Goal: Information Seeking & Learning: Learn about a topic

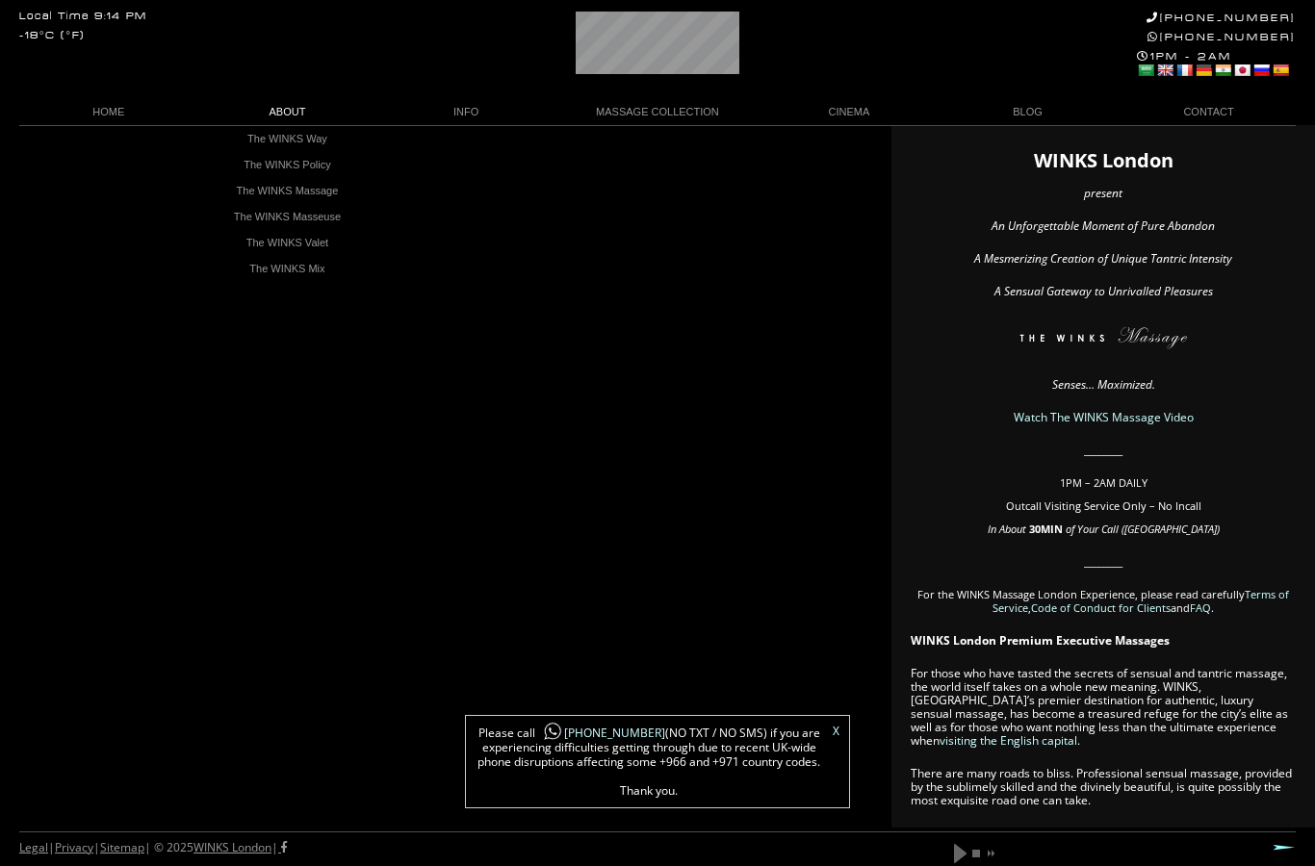
click at [252, 216] on link "The WINKS Masseuse" at bounding box center [287, 217] width 164 height 26
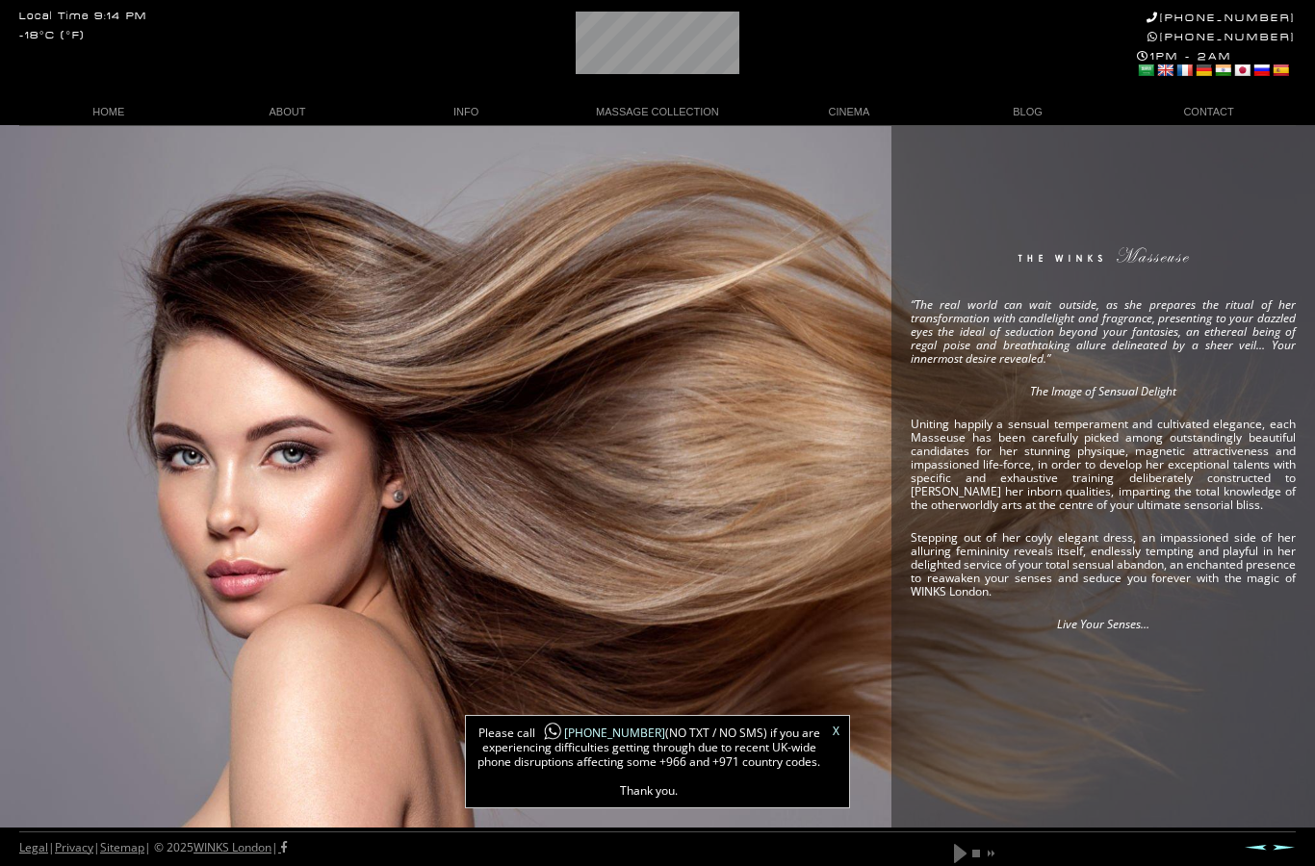
click at [833, 733] on link "X" at bounding box center [836, 732] width 7 height 12
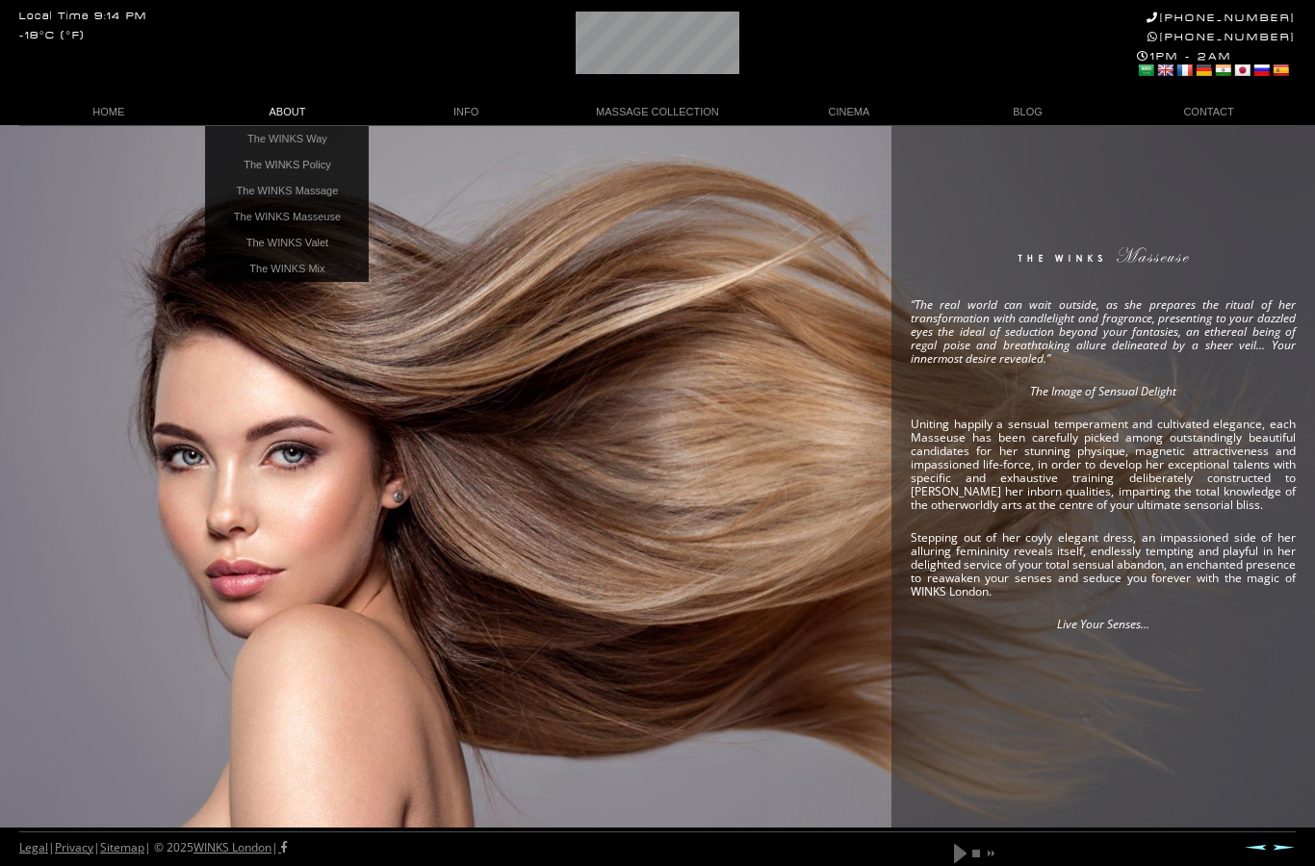
click at [257, 171] on link "The WINKS Policy" at bounding box center [287, 165] width 164 height 26
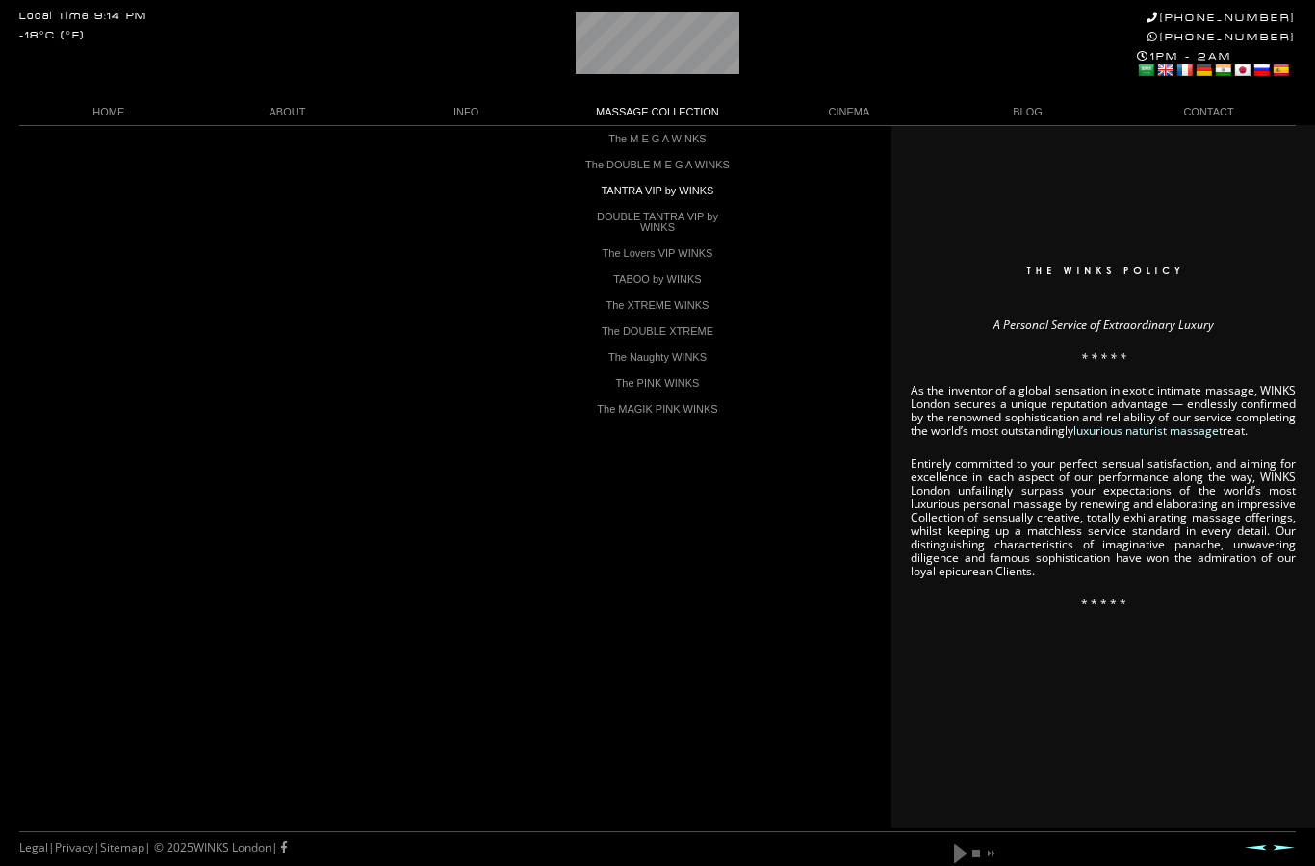
click at [607, 196] on link "TANTRA VIP by WINKS" at bounding box center [658, 191] width 164 height 26
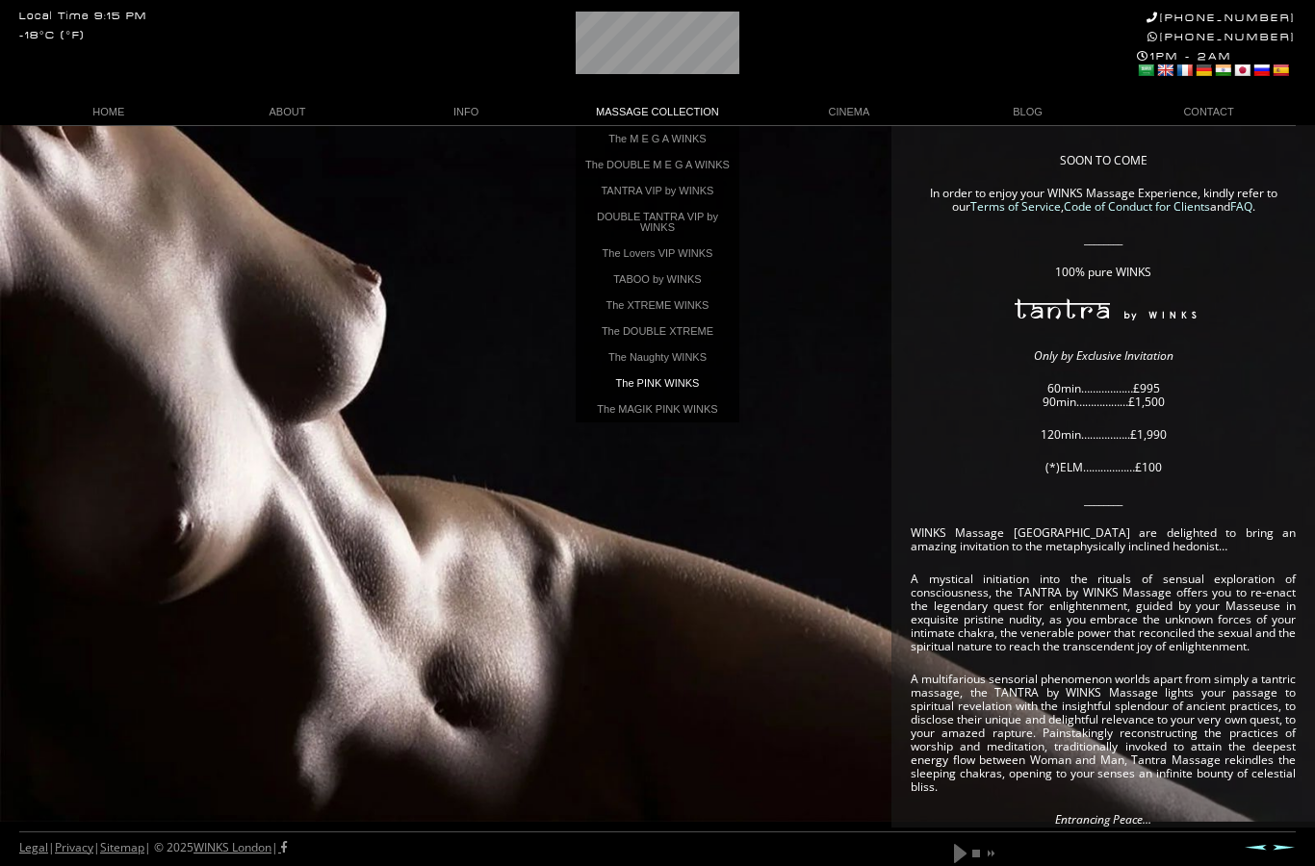
click at [621, 392] on link "The PINK WINKS" at bounding box center [658, 384] width 164 height 26
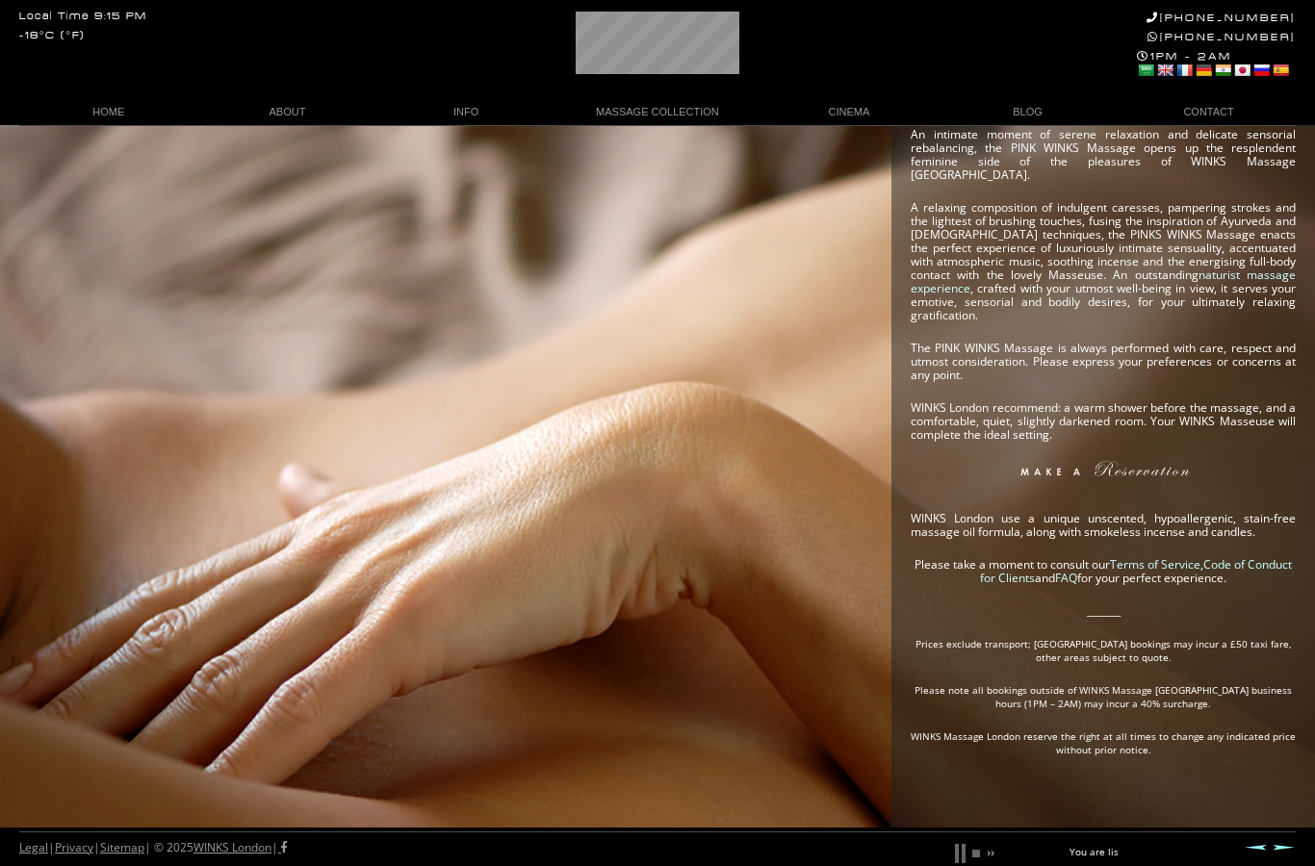
scroll to position [0, 50]
click at [1261, 556] on link "Code of Conduct for Clients" at bounding box center [1136, 571] width 312 height 30
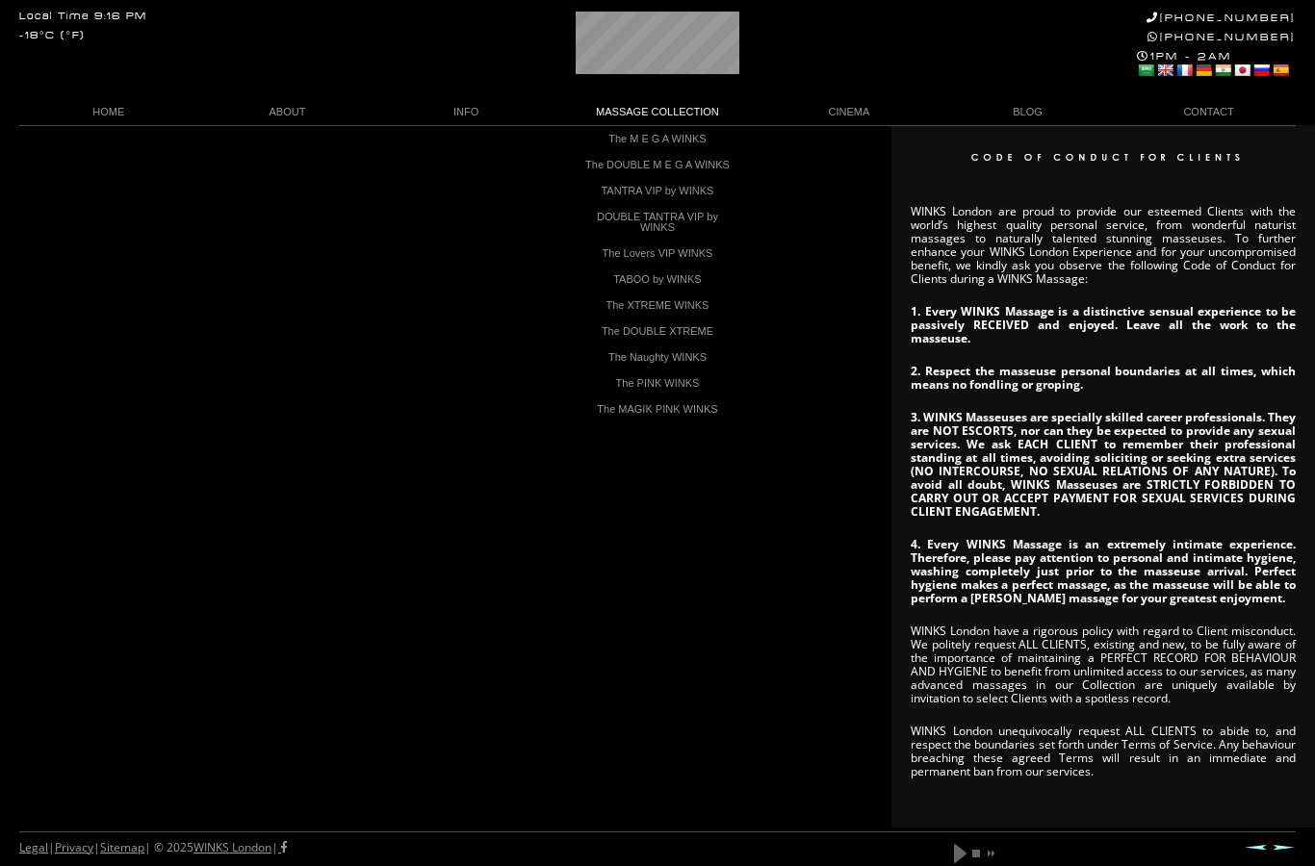
click at [615, 397] on link "The PINK WINKS" at bounding box center [658, 384] width 164 height 26
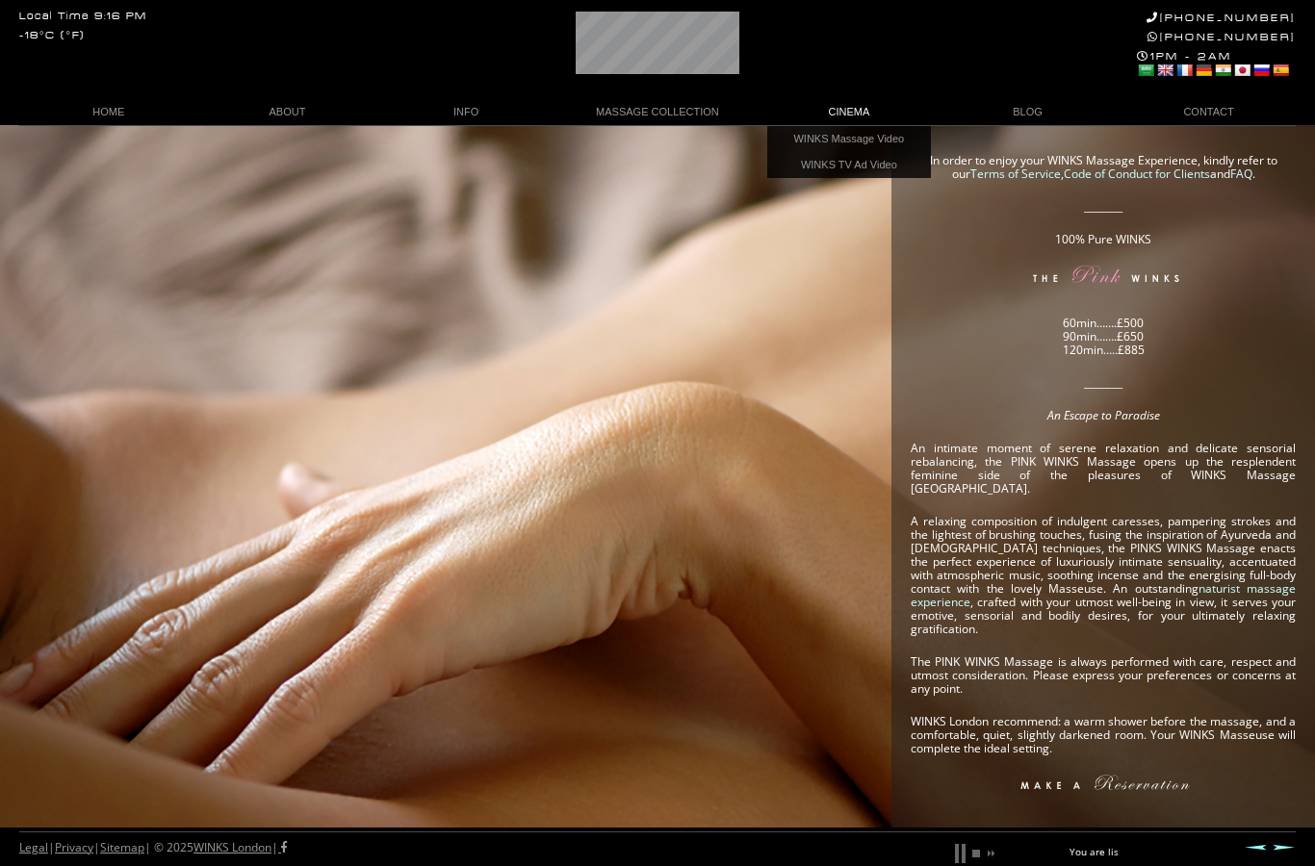
scroll to position [0, 53]
click at [803, 143] on link "WINKS Massage Video" at bounding box center [849, 139] width 164 height 26
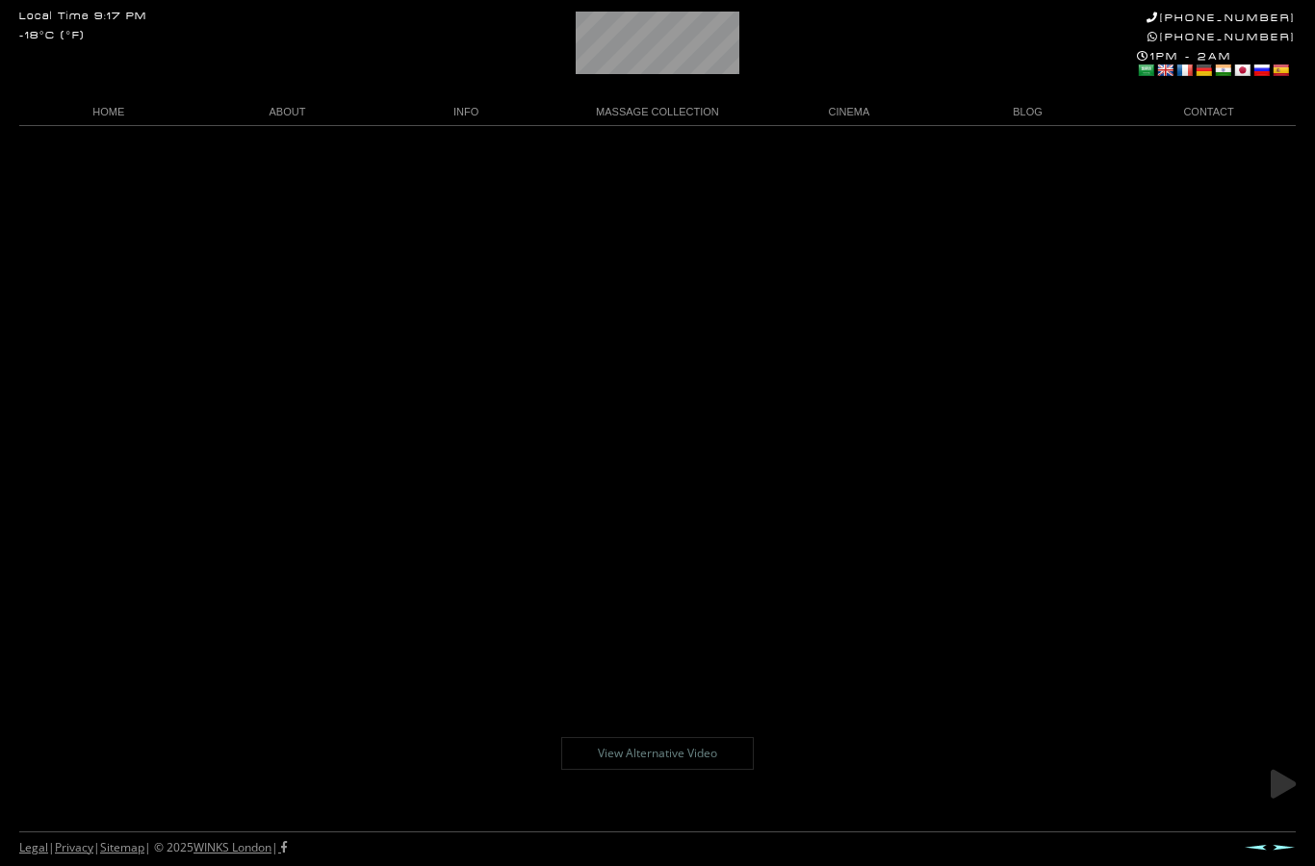
click at [1286, 774] on link at bounding box center [1283, 784] width 48 height 48
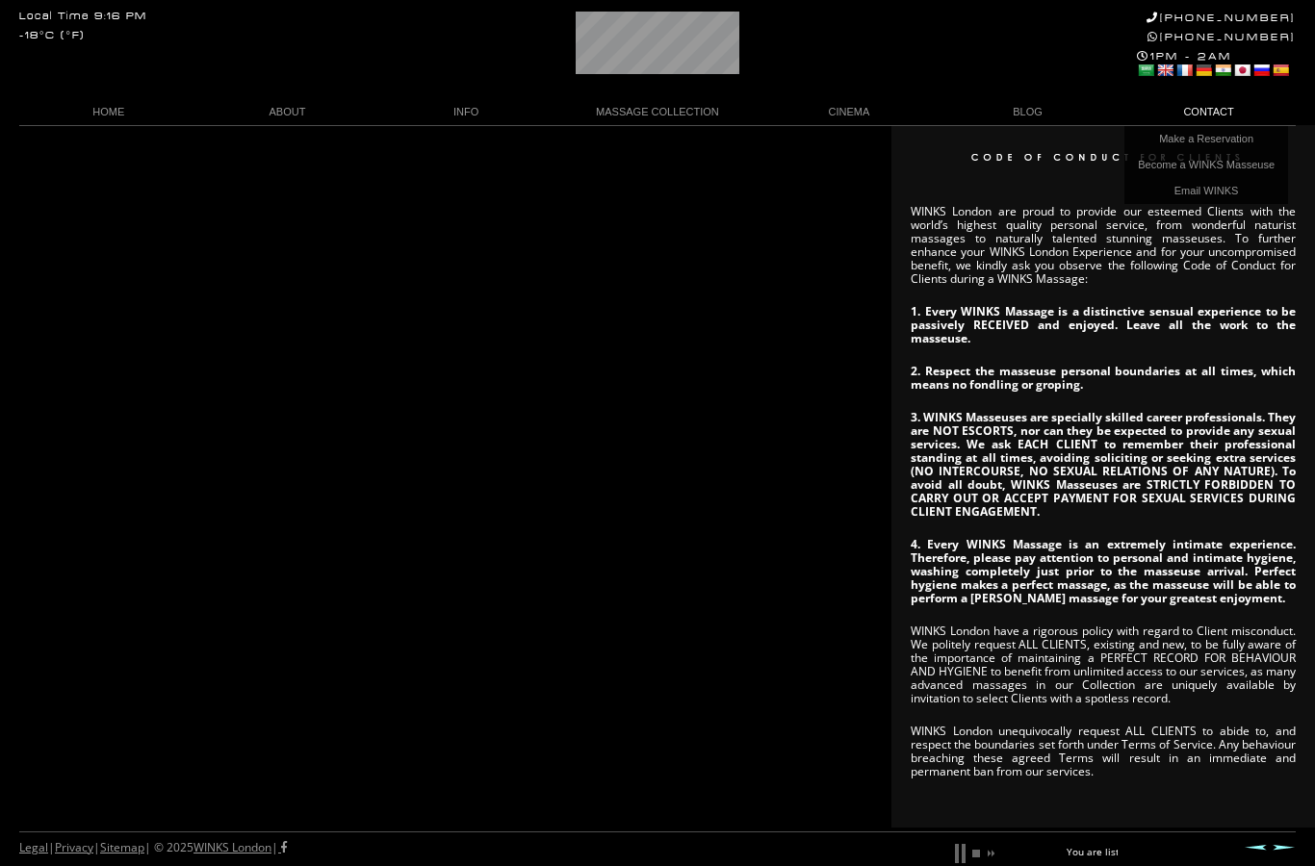
scroll to position [0, 57]
click at [1171, 141] on link "Make a Reservation" at bounding box center [1206, 139] width 164 height 26
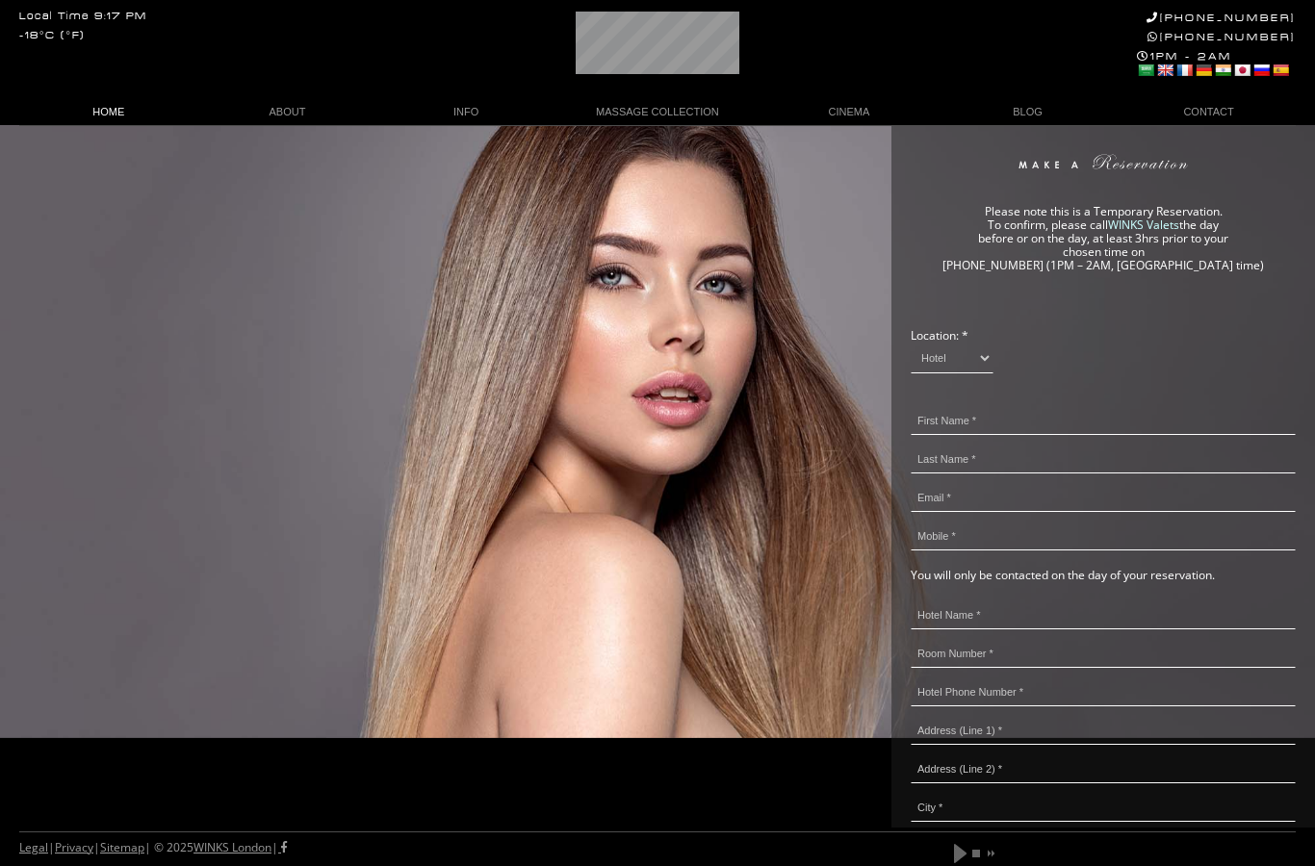
click at [108, 115] on link "HOME" at bounding box center [108, 112] width 179 height 26
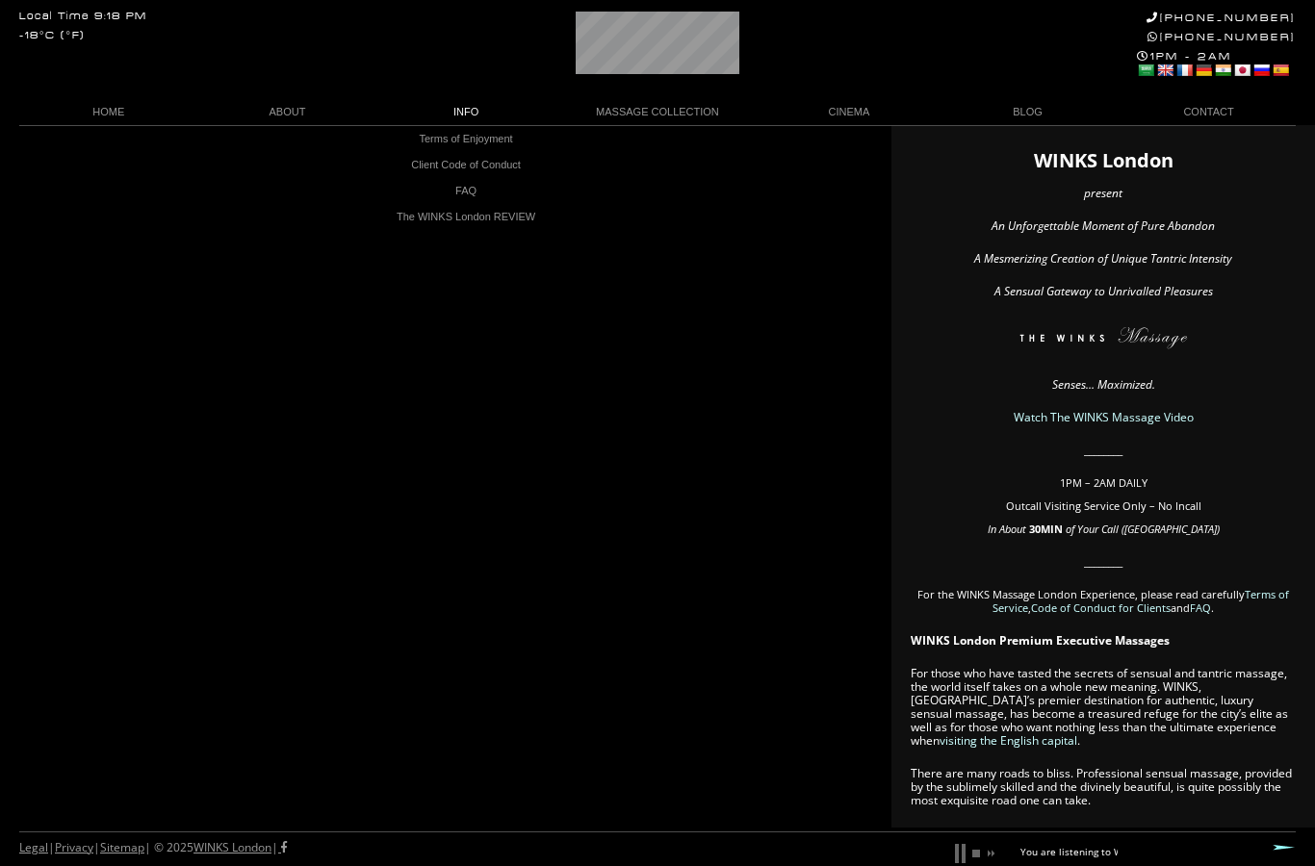
scroll to position [0, 100]
click at [429, 224] on link "The WINKS London REVIEW" at bounding box center [466, 217] width 164 height 26
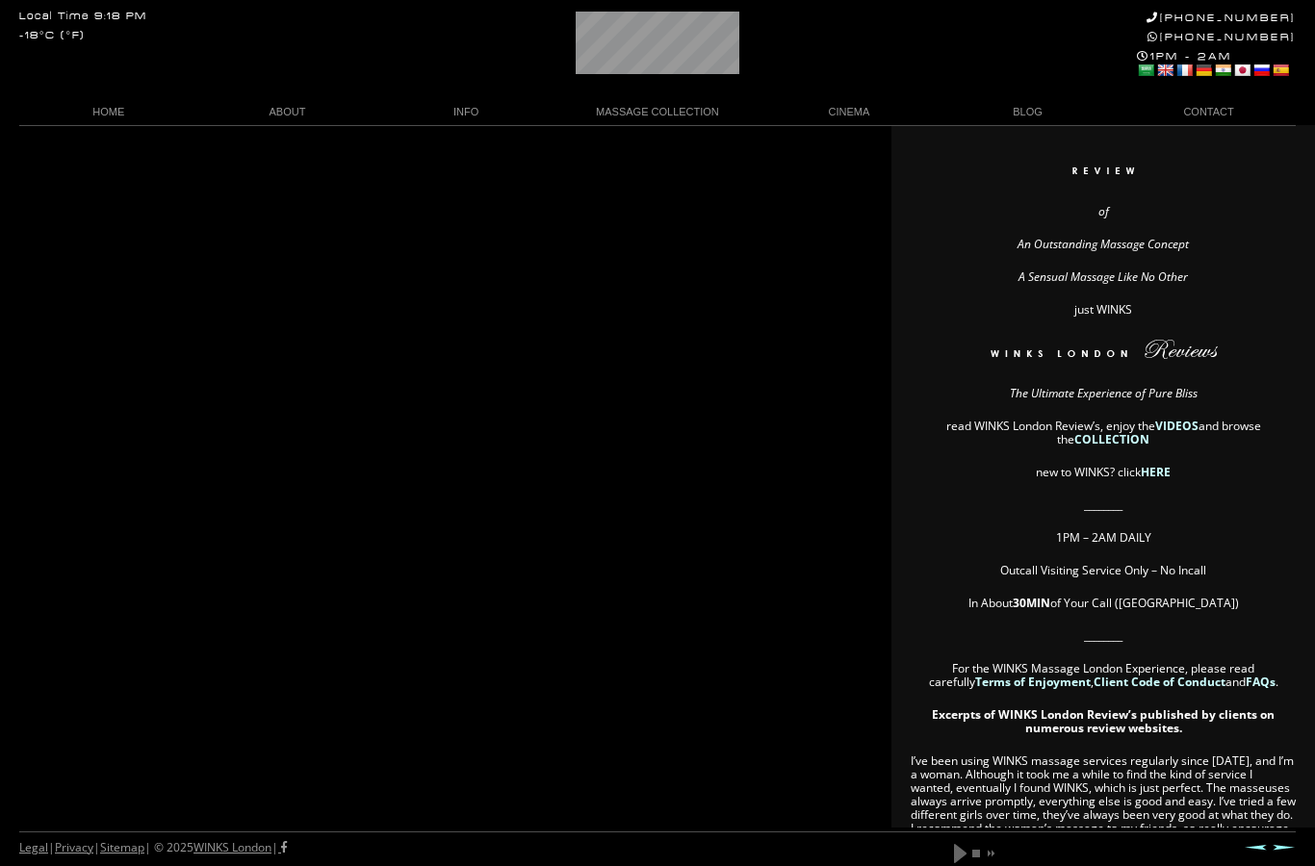
click at [1170, 467] on link "HERE" at bounding box center [1155, 472] width 30 height 16
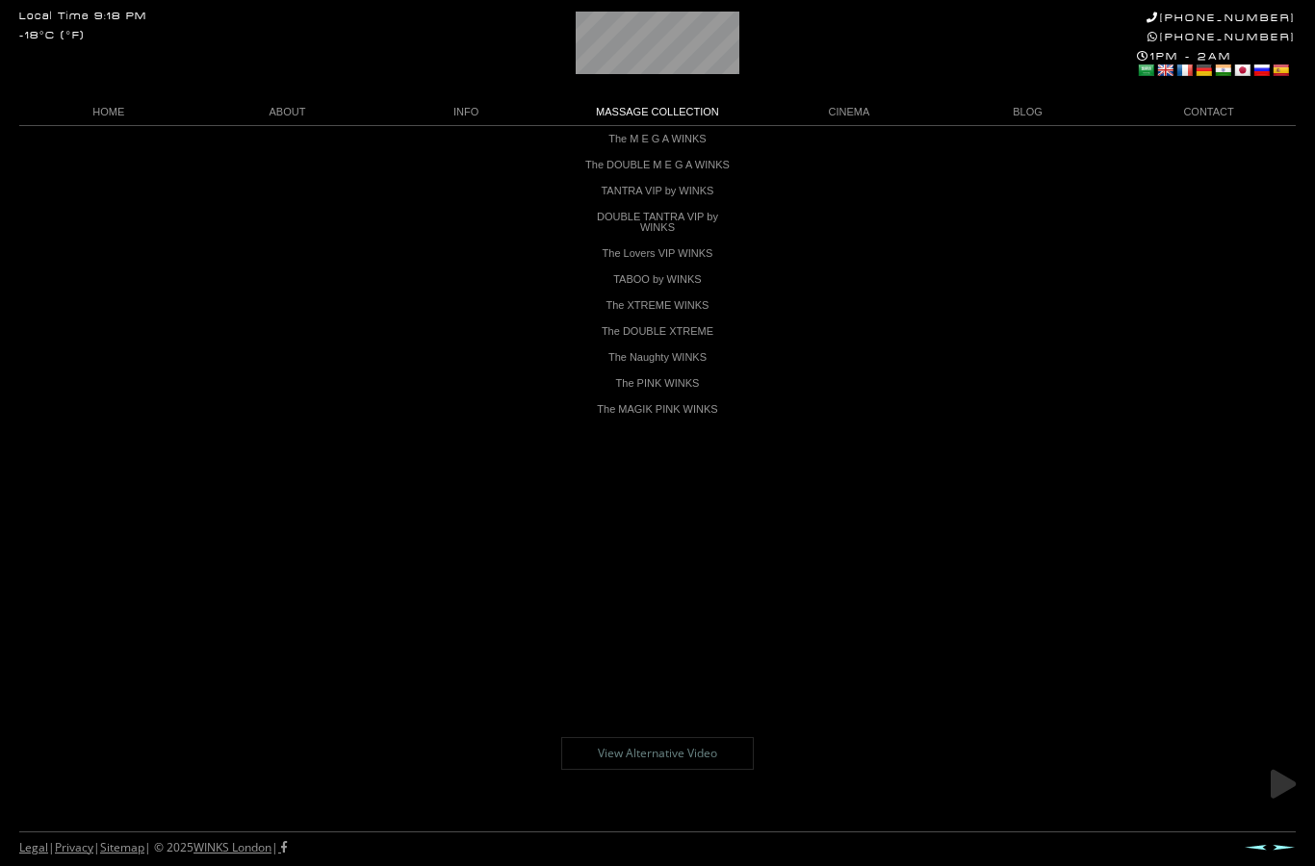
click at [610, 267] on link "The Lovers VIP WINKS" at bounding box center [658, 254] width 164 height 26
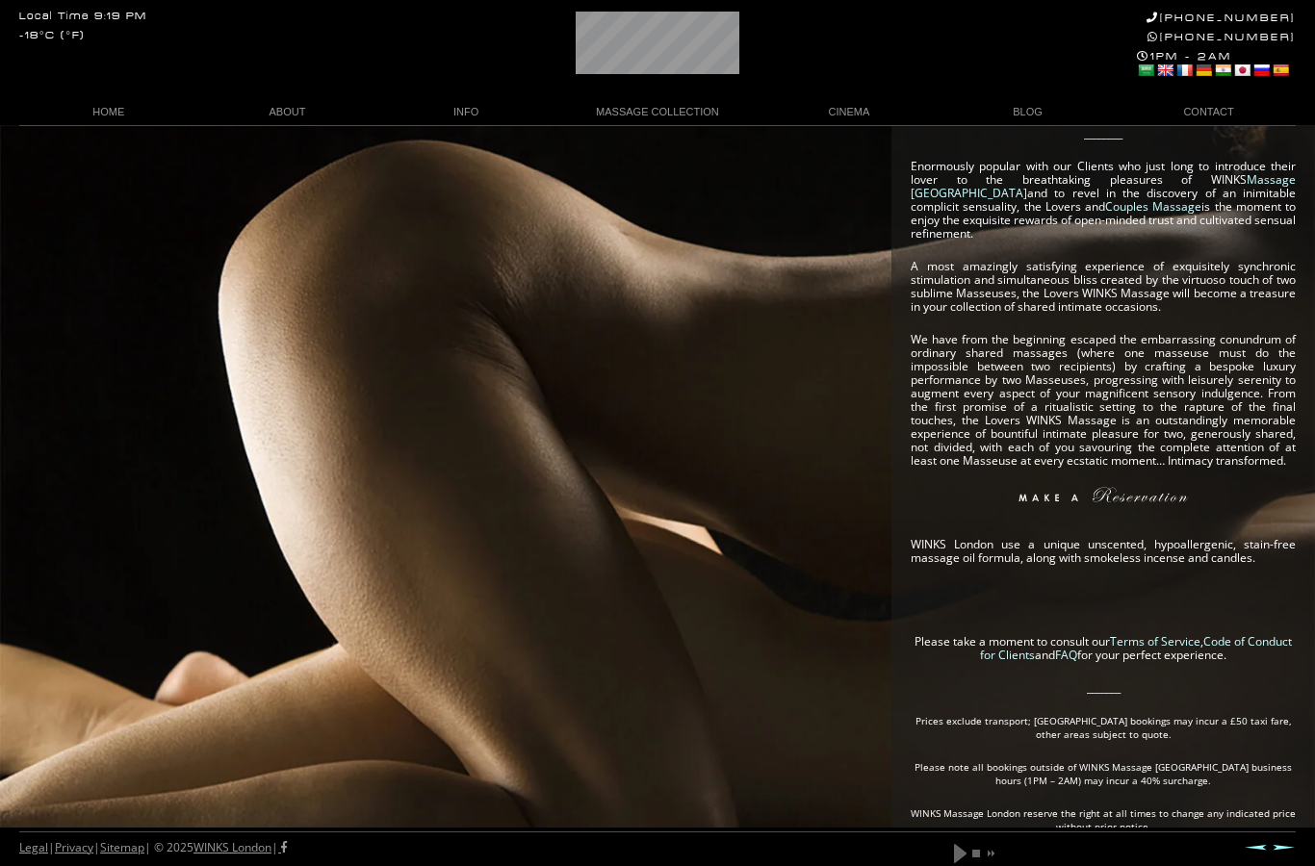
scroll to position [250, 0]
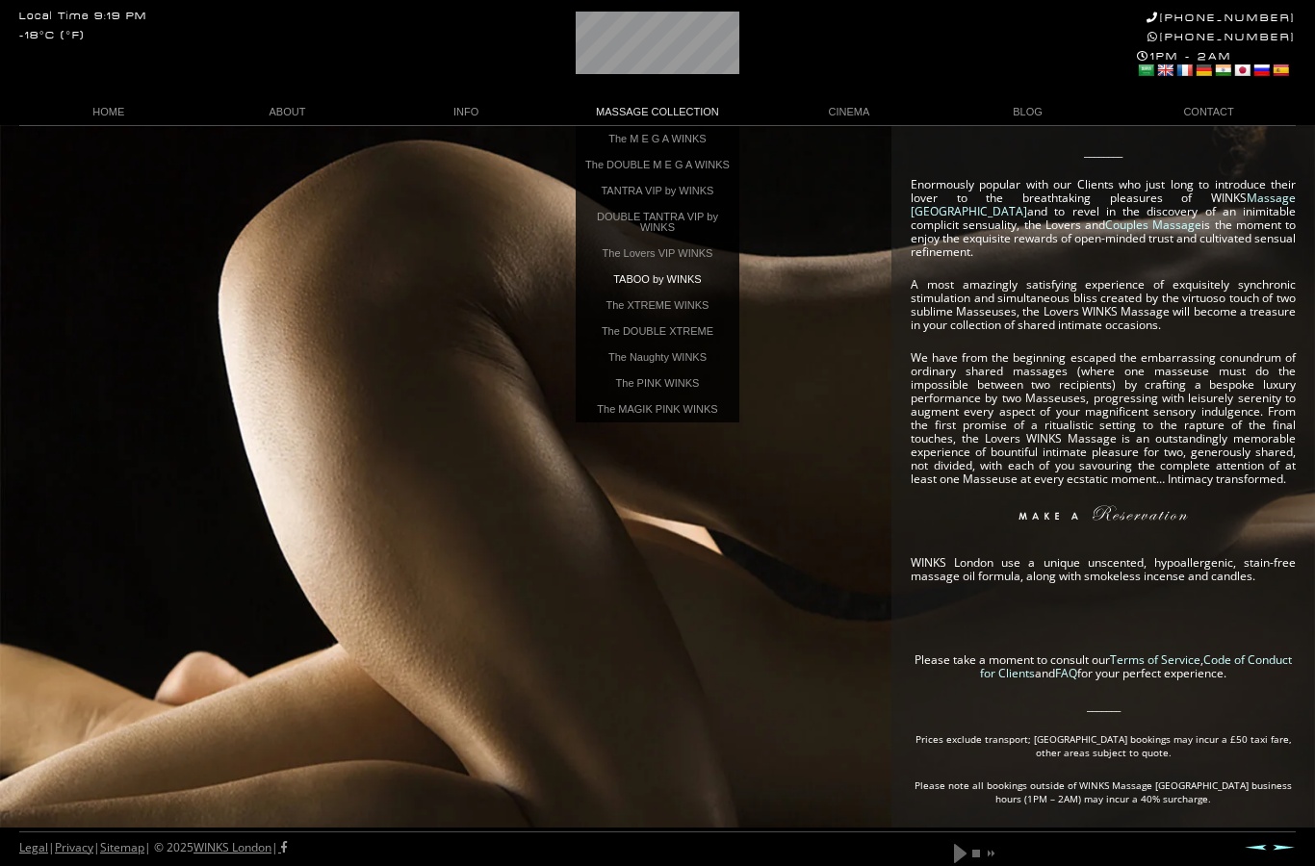
click at [627, 293] on link "TABOO by WINKS" at bounding box center [658, 280] width 164 height 26
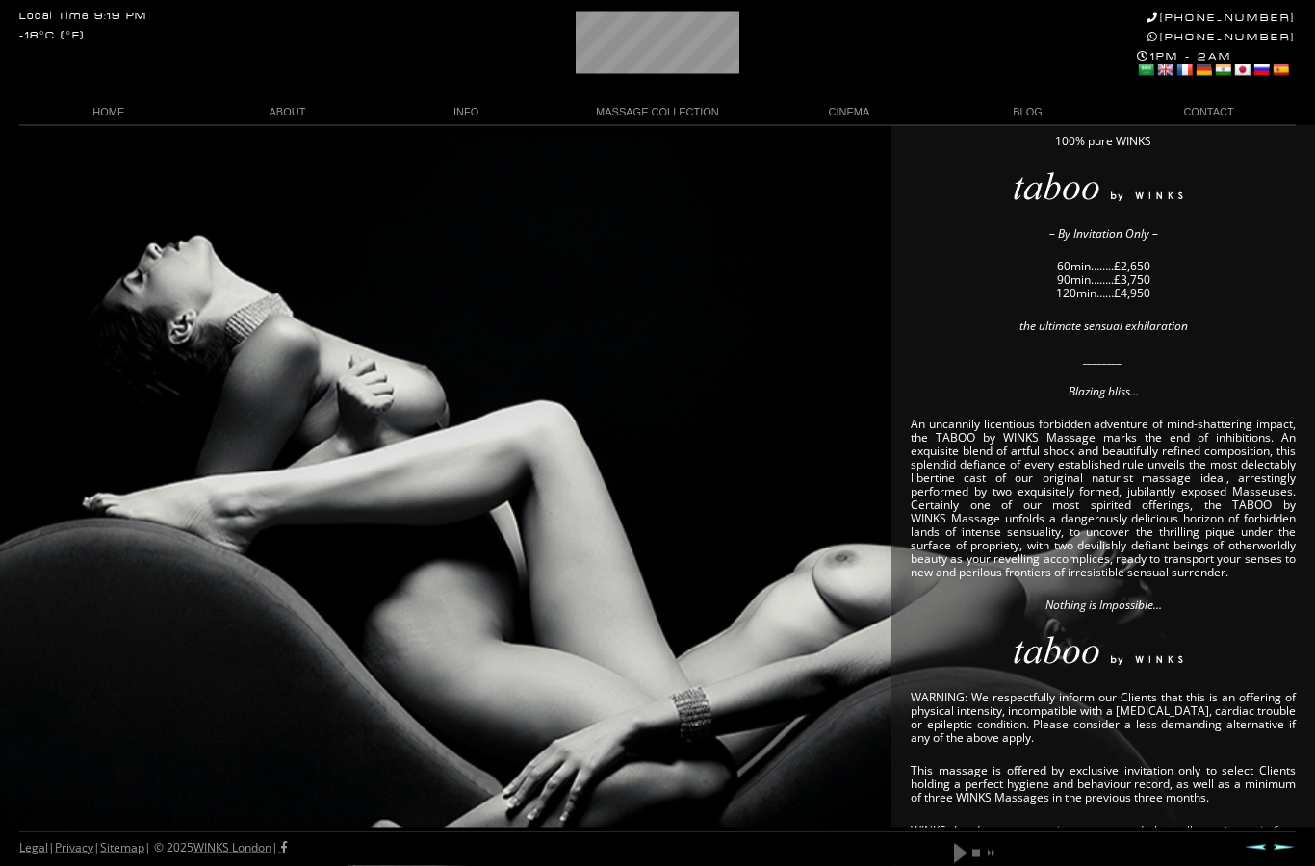
scroll to position [98, 0]
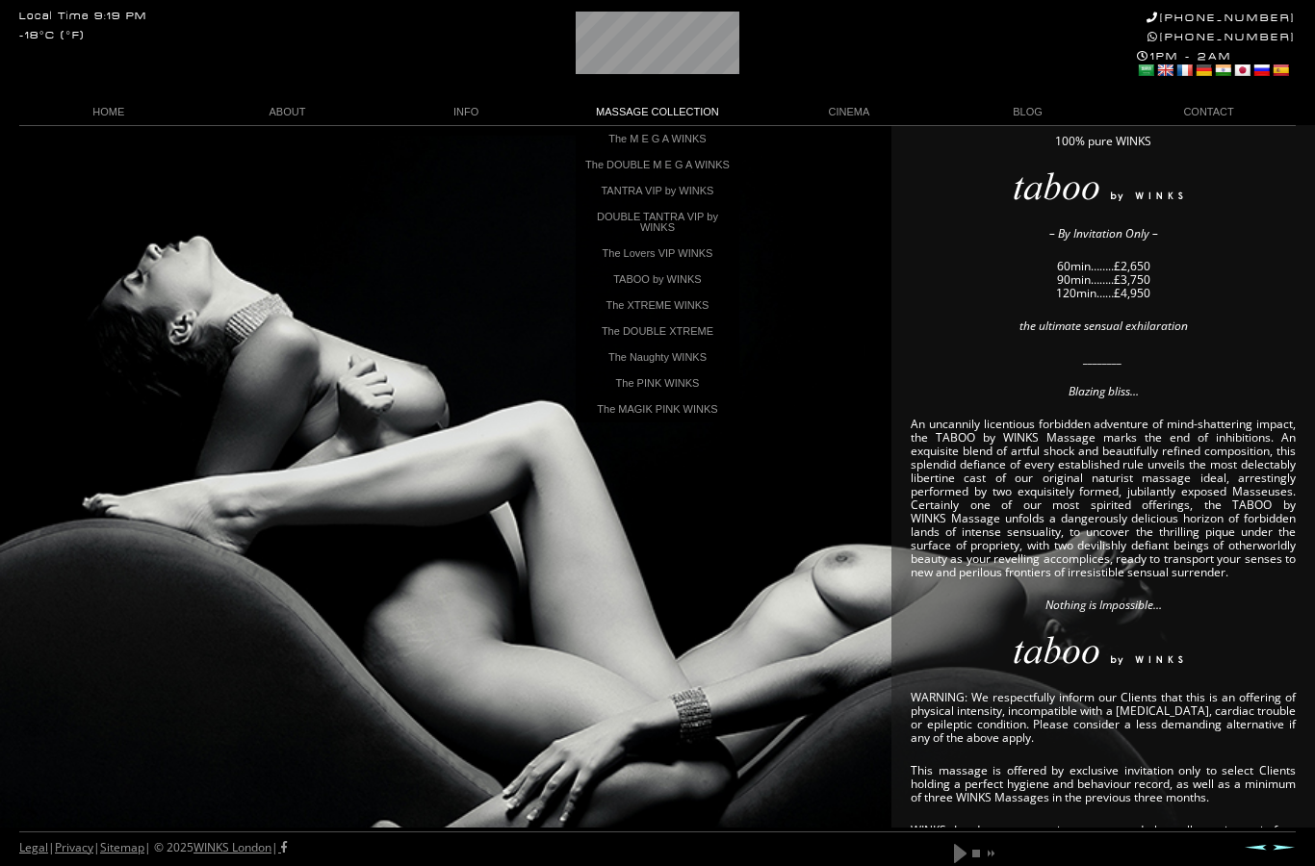
click at [628, 198] on link "TANTRA VIP by WINKS" at bounding box center [658, 191] width 164 height 26
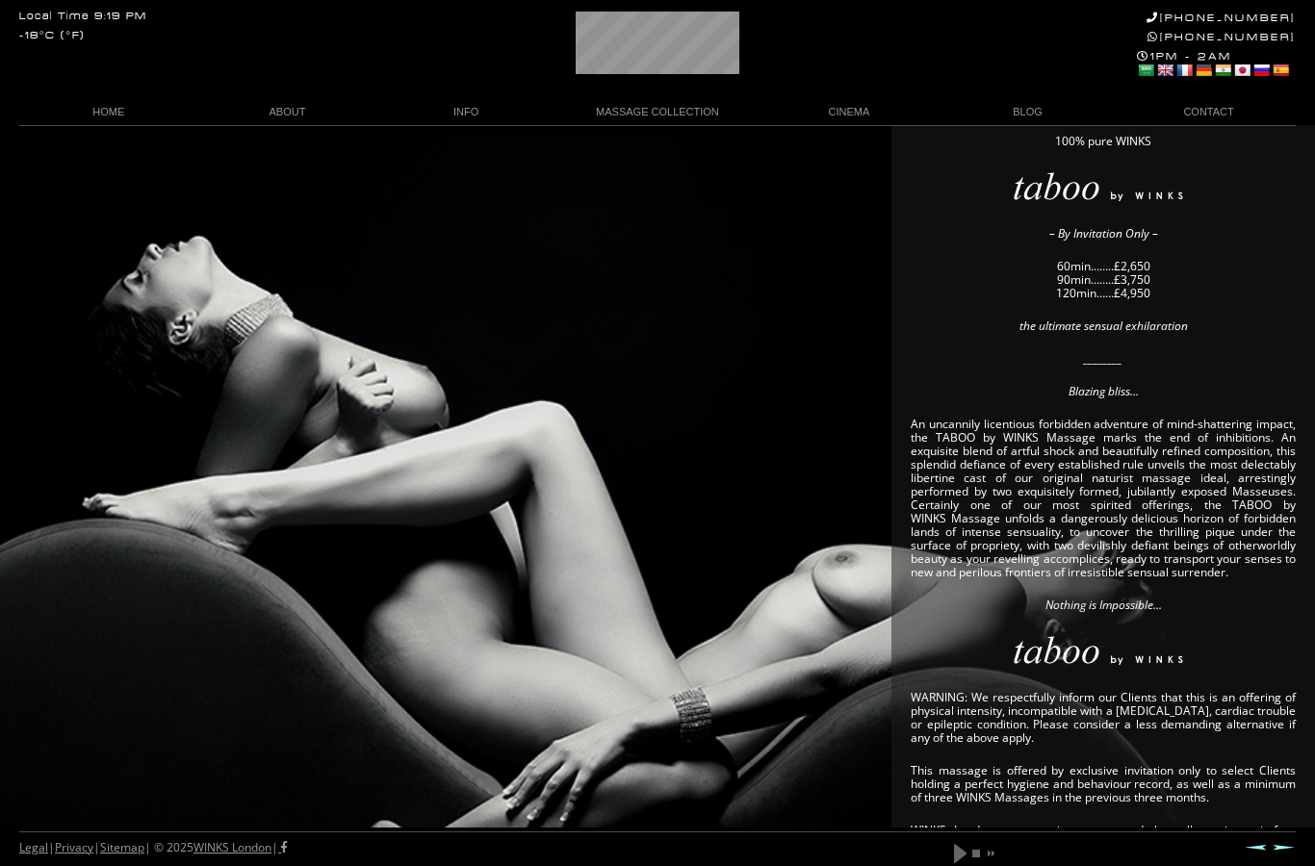
scroll to position [175, 0]
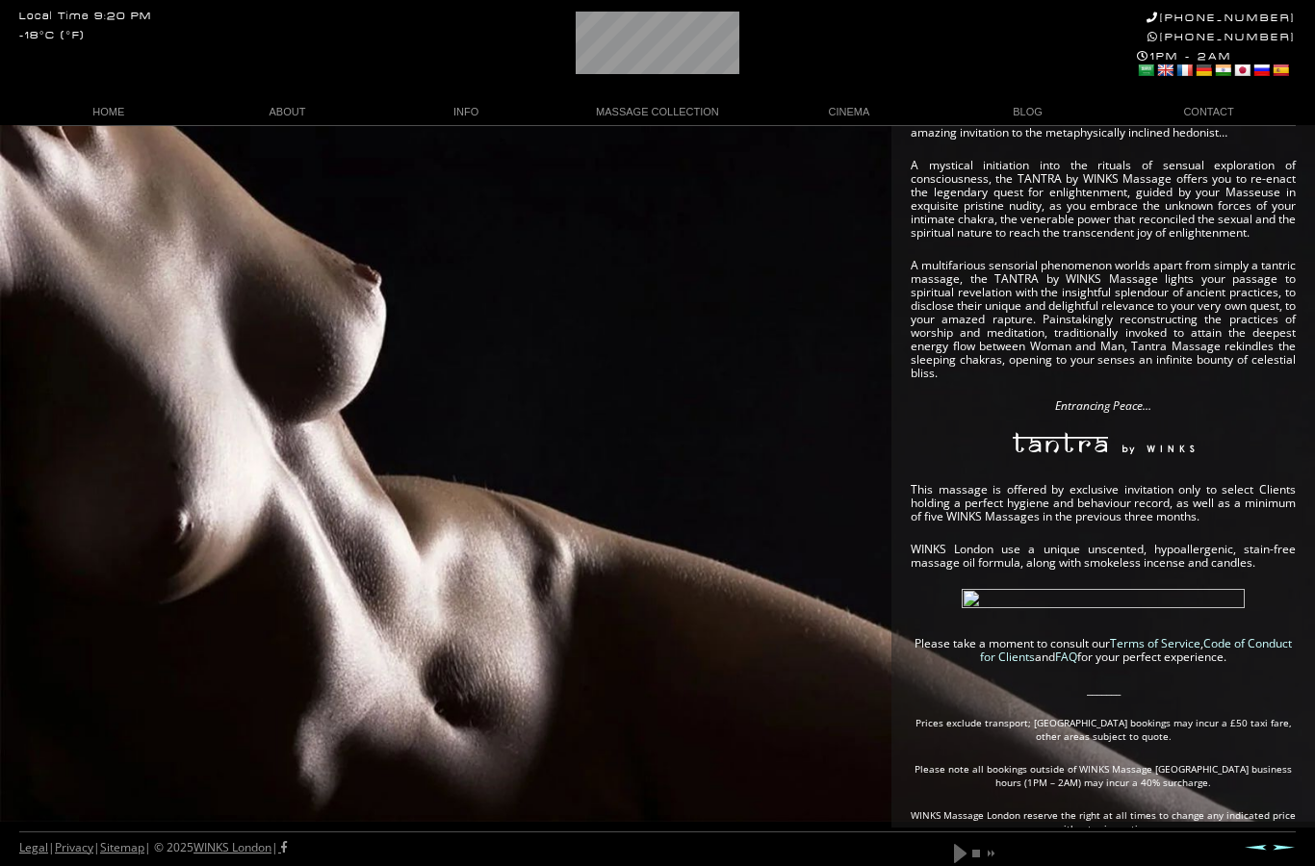
scroll to position [491, 0]
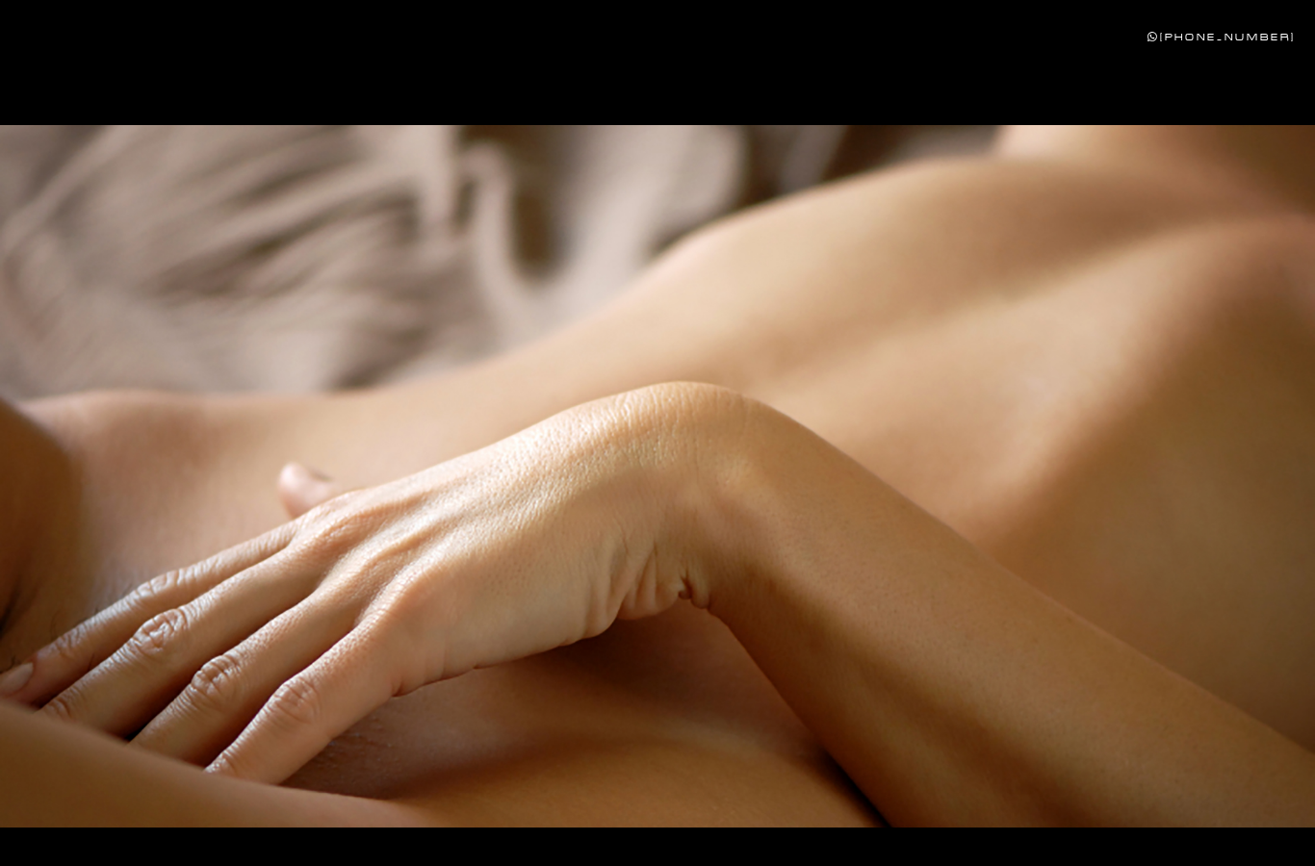
scroll to position [314, 0]
